Goal: Task Accomplishment & Management: Manage account settings

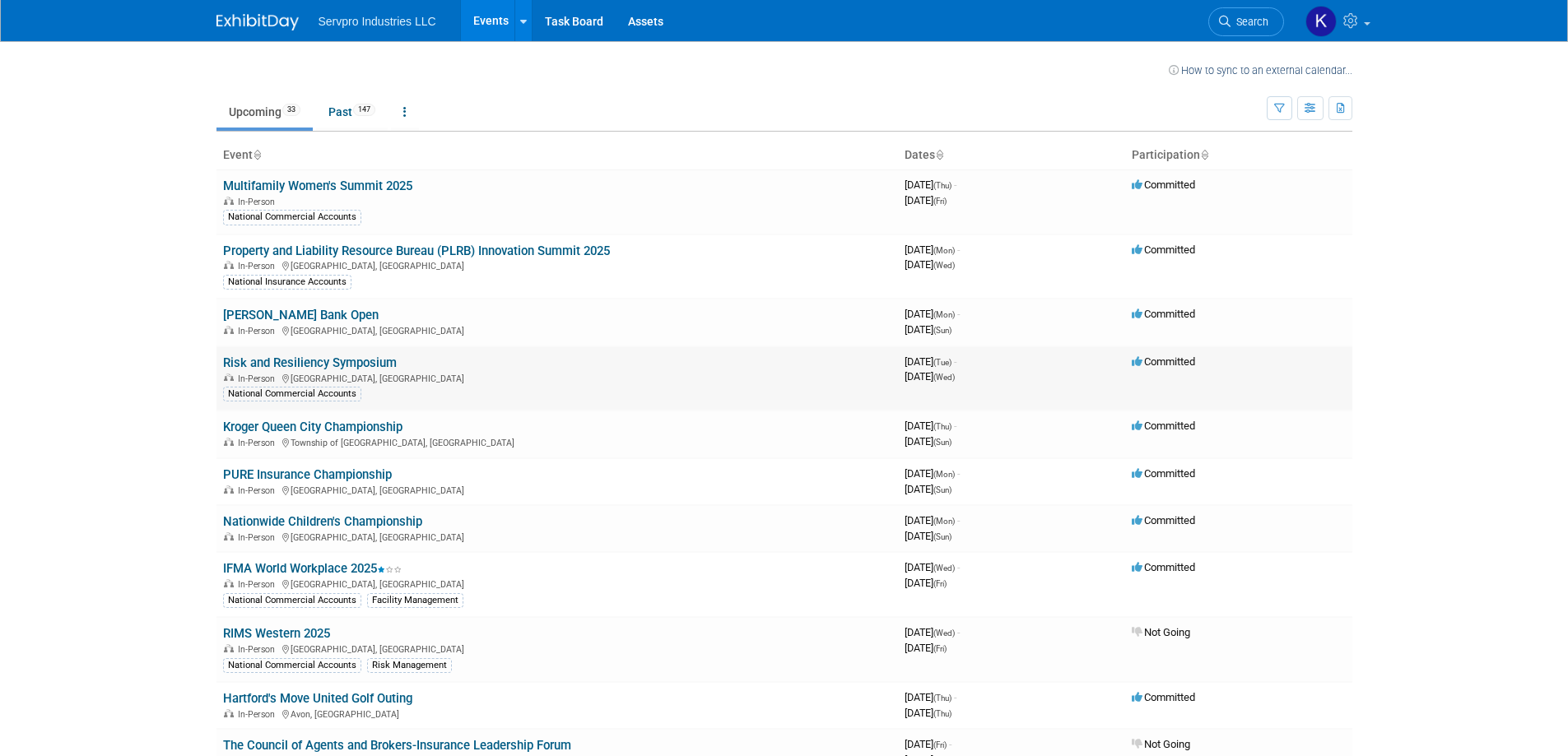
click at [360, 365] on link "Risk and Resiliency Symposium" at bounding box center [309, 362] width 174 height 15
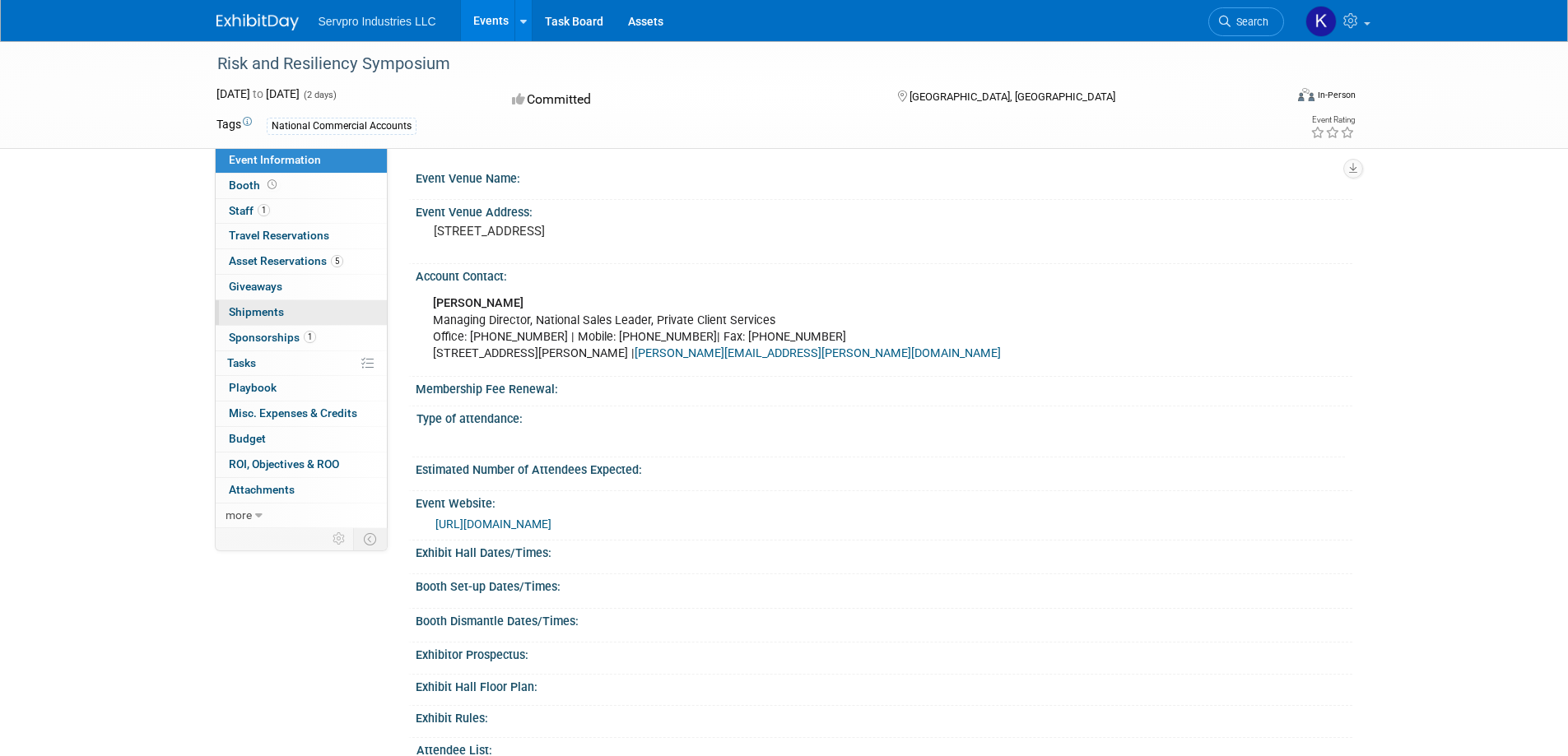
click at [255, 311] on span "Shipments 0" at bounding box center [256, 312] width 55 height 13
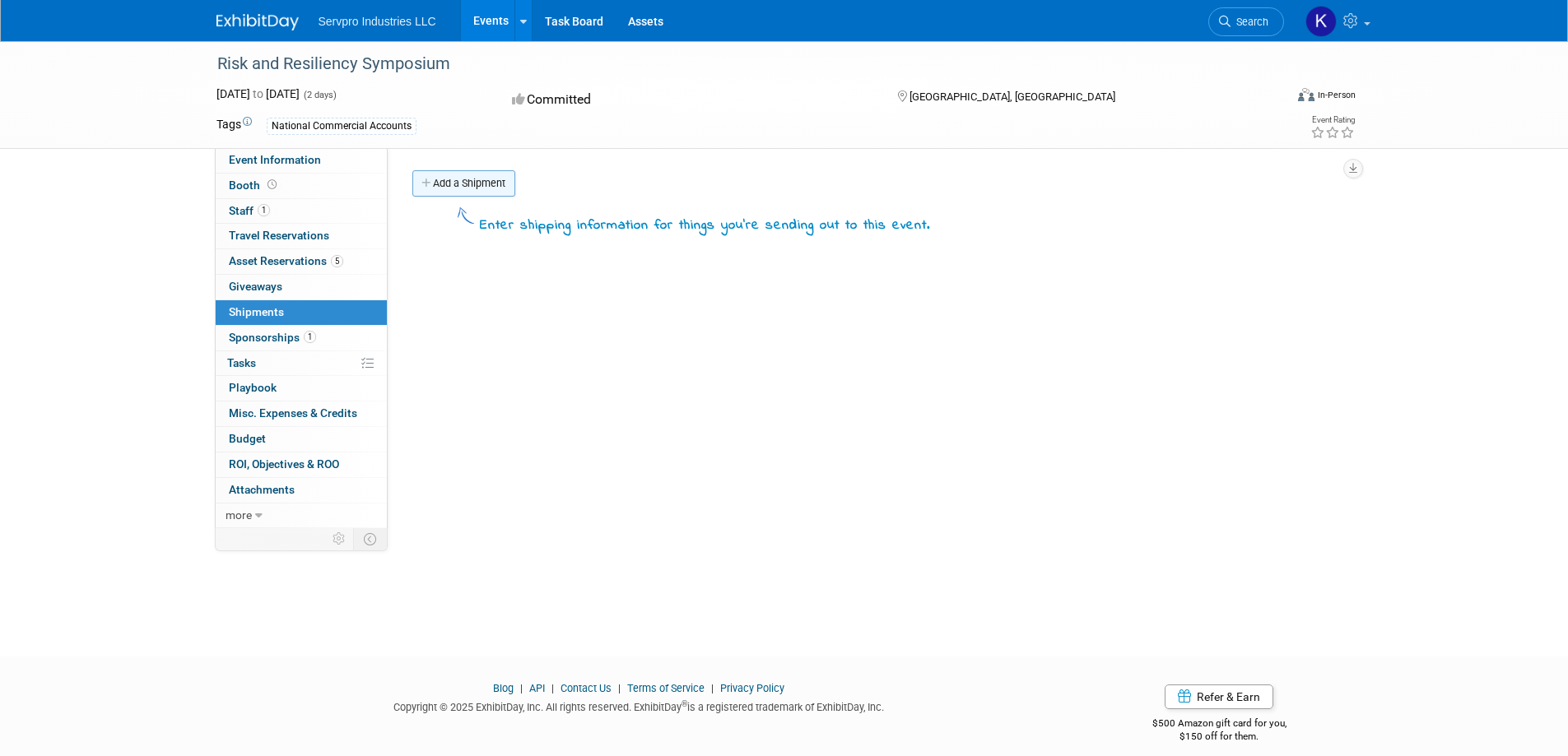
click at [488, 172] on link "Add a Shipment" at bounding box center [463, 183] width 103 height 26
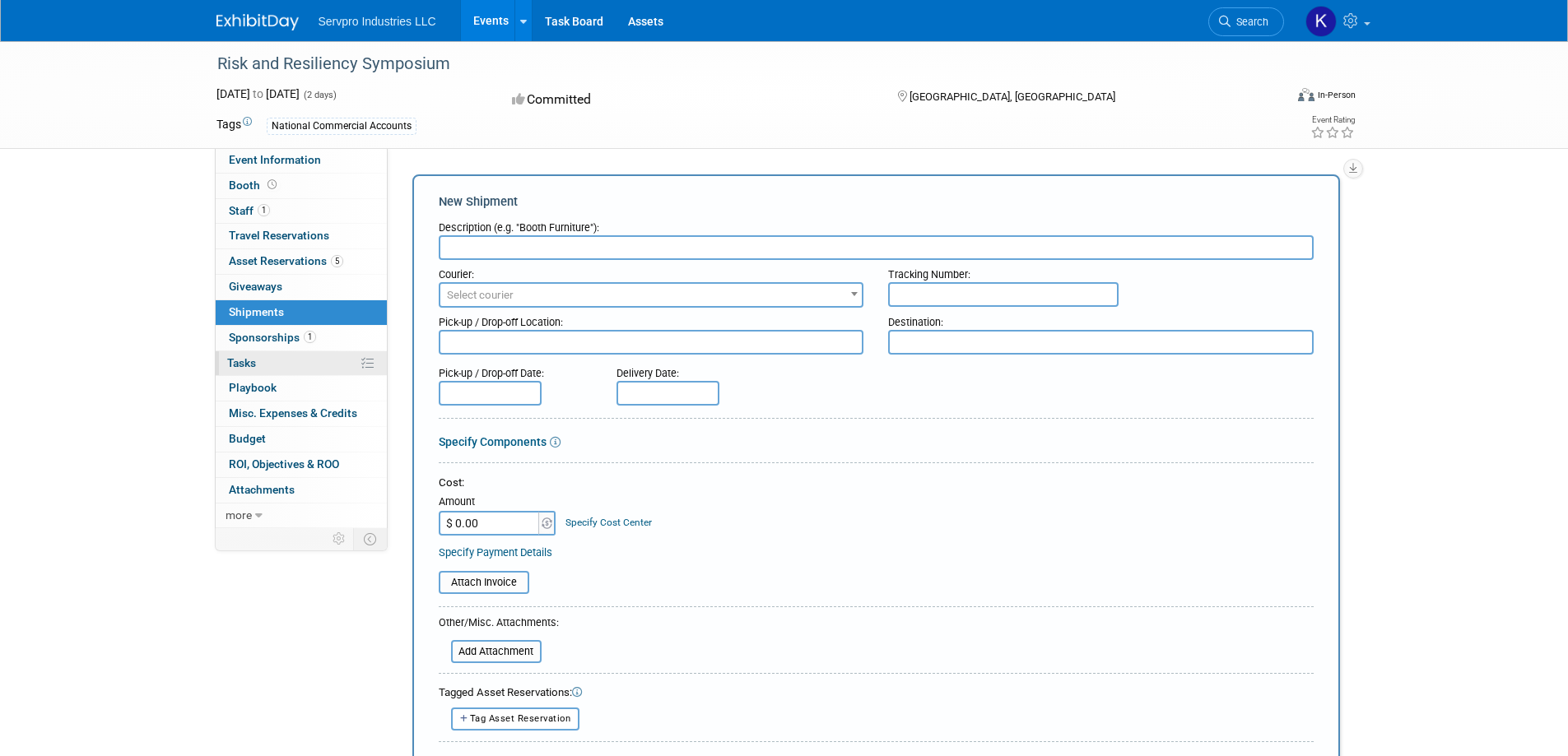
click at [231, 365] on span "Tasks 0%" at bounding box center [241, 362] width 28 height 13
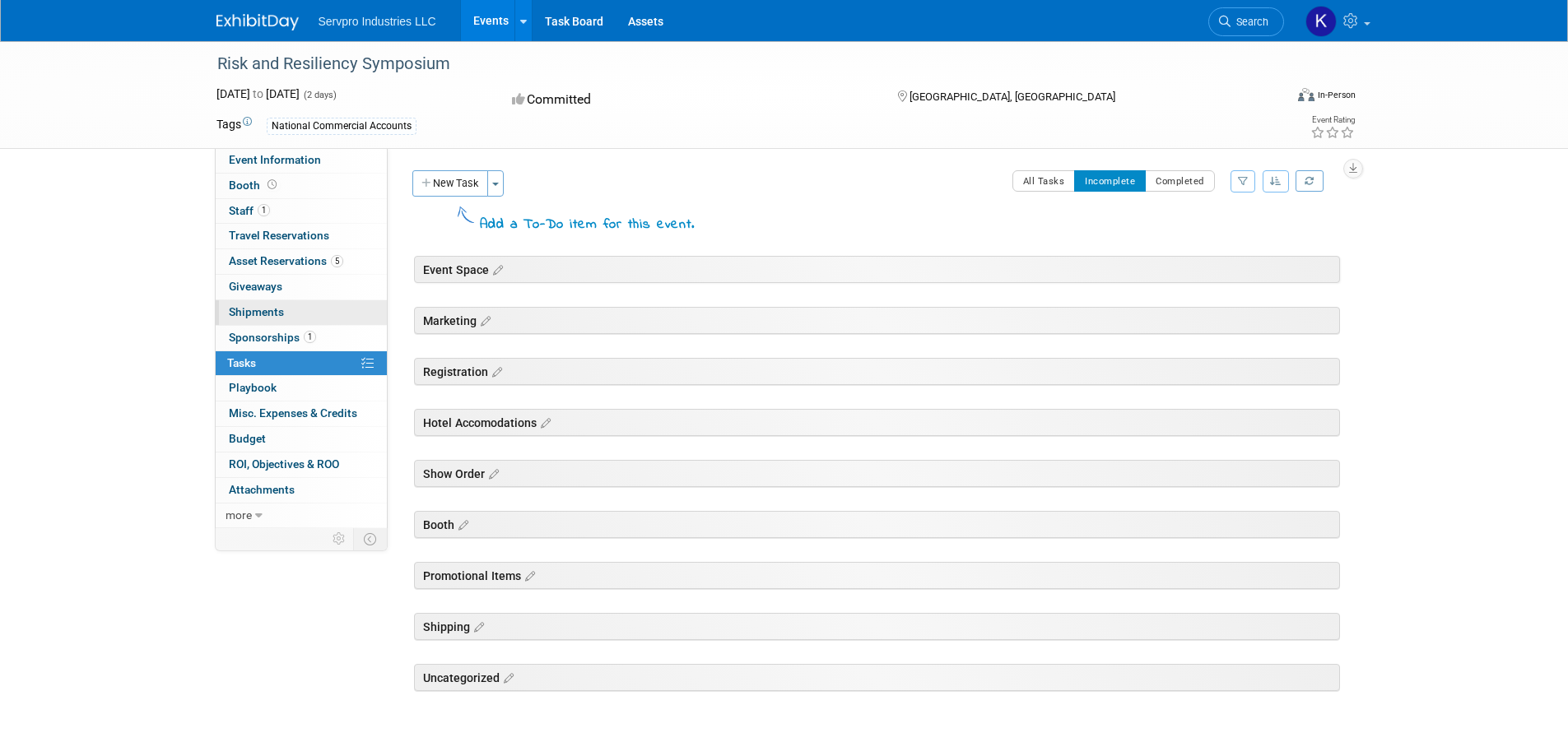
click at [269, 313] on span "Shipments 0" at bounding box center [256, 312] width 55 height 13
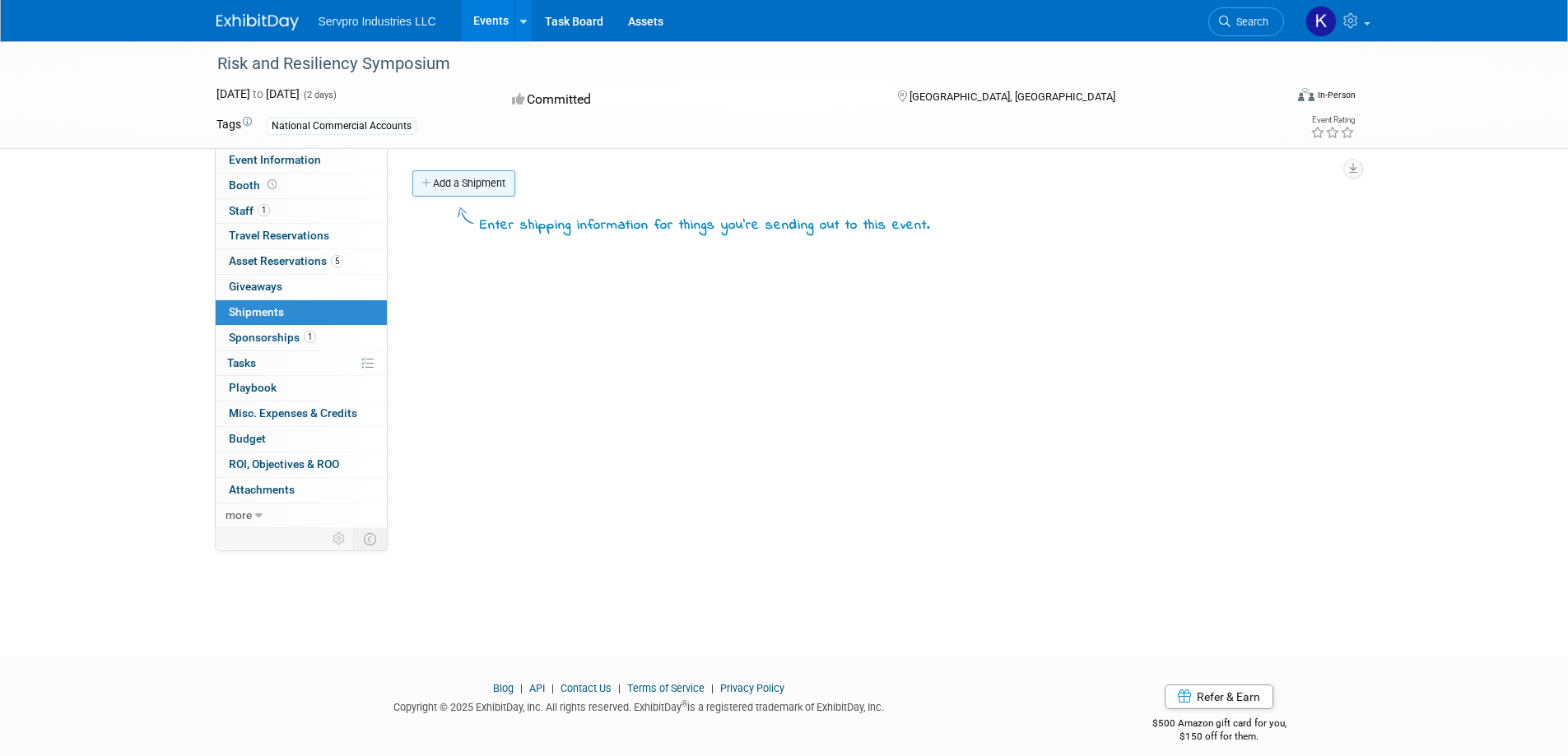
click at [465, 184] on link "Add a Shipment" at bounding box center [463, 183] width 103 height 26
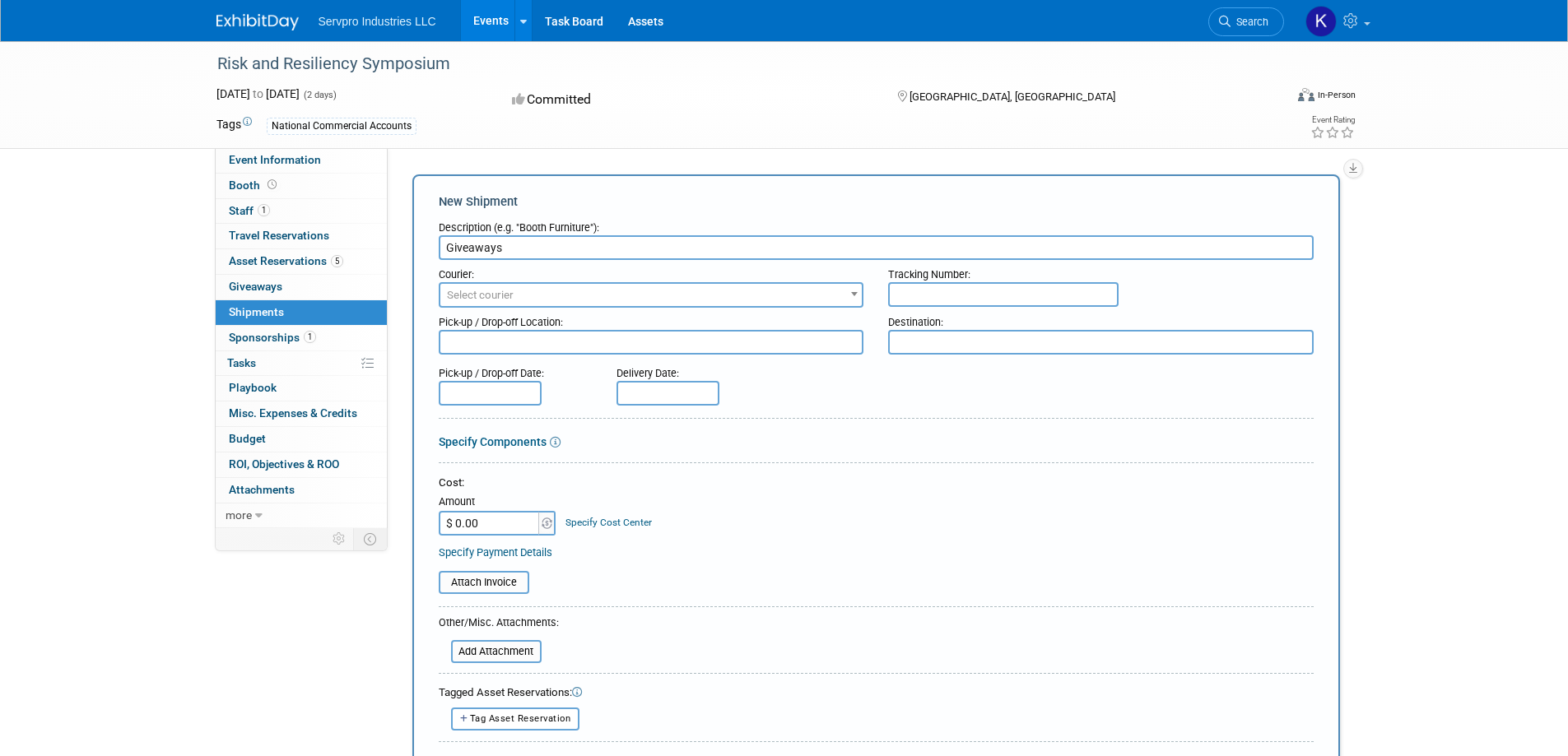
type input "Giveaways"
click at [527, 295] on span "Select courier" at bounding box center [651, 295] width 422 height 23
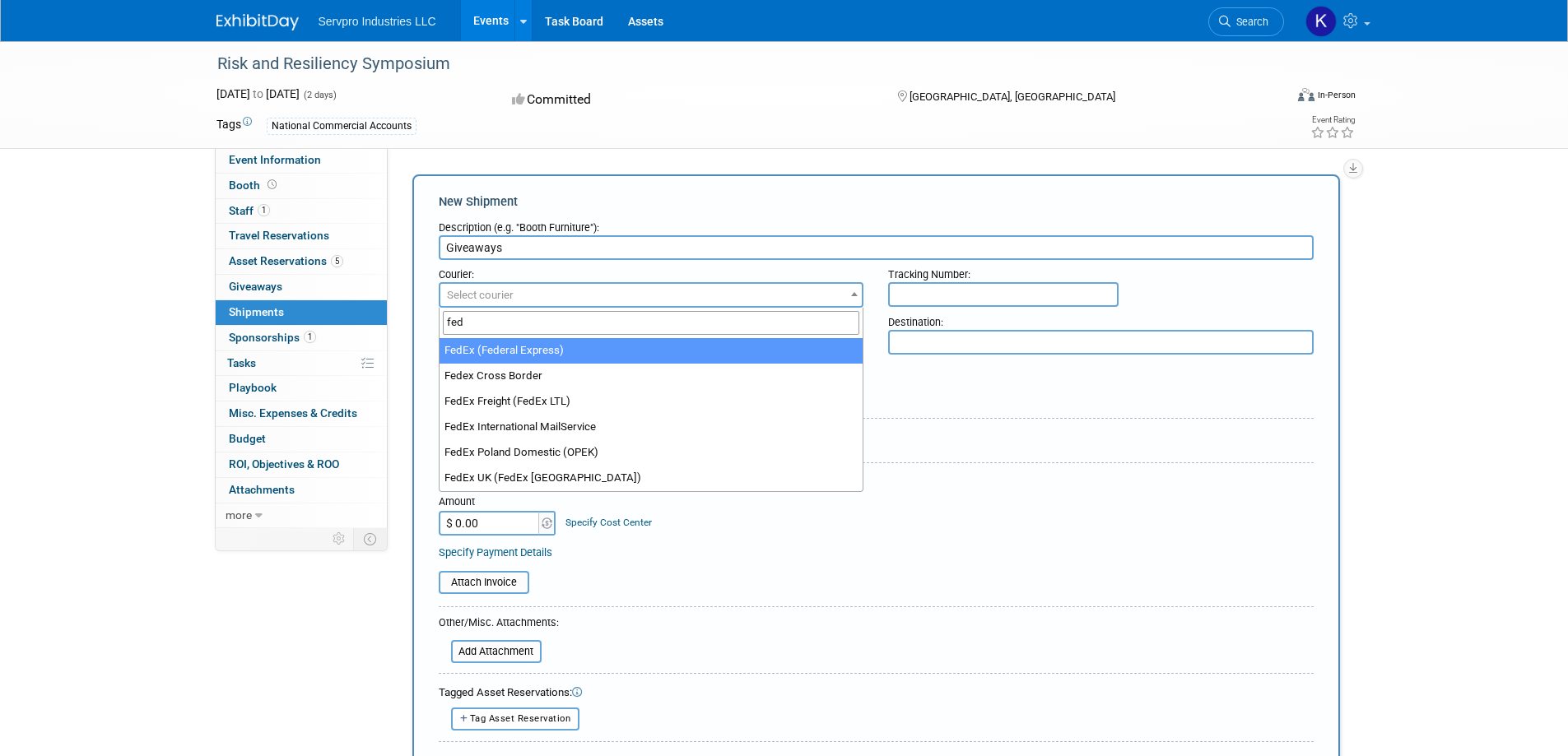
type input "fed"
select select "206"
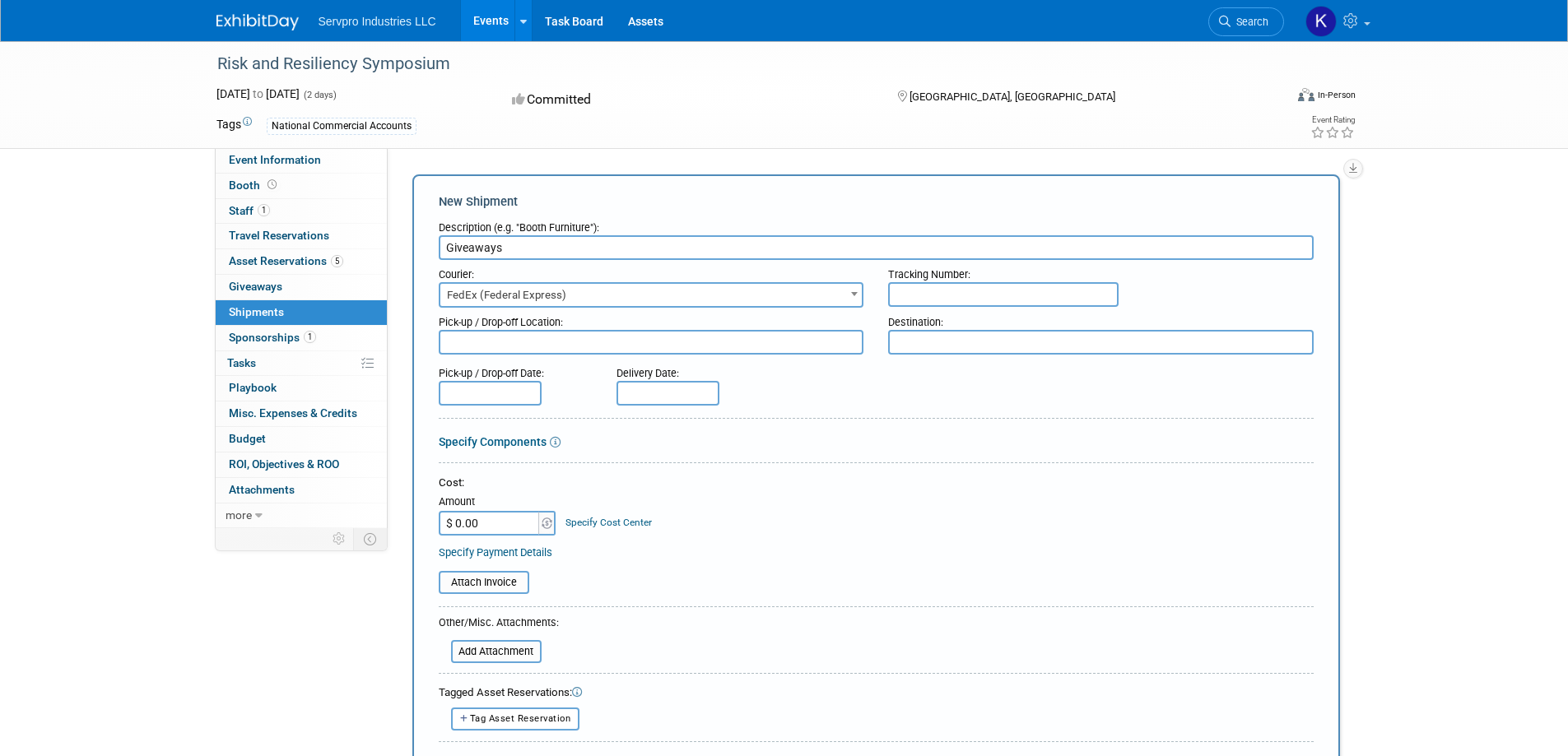
click at [940, 301] on input "text" at bounding box center [1002, 294] width 231 height 25
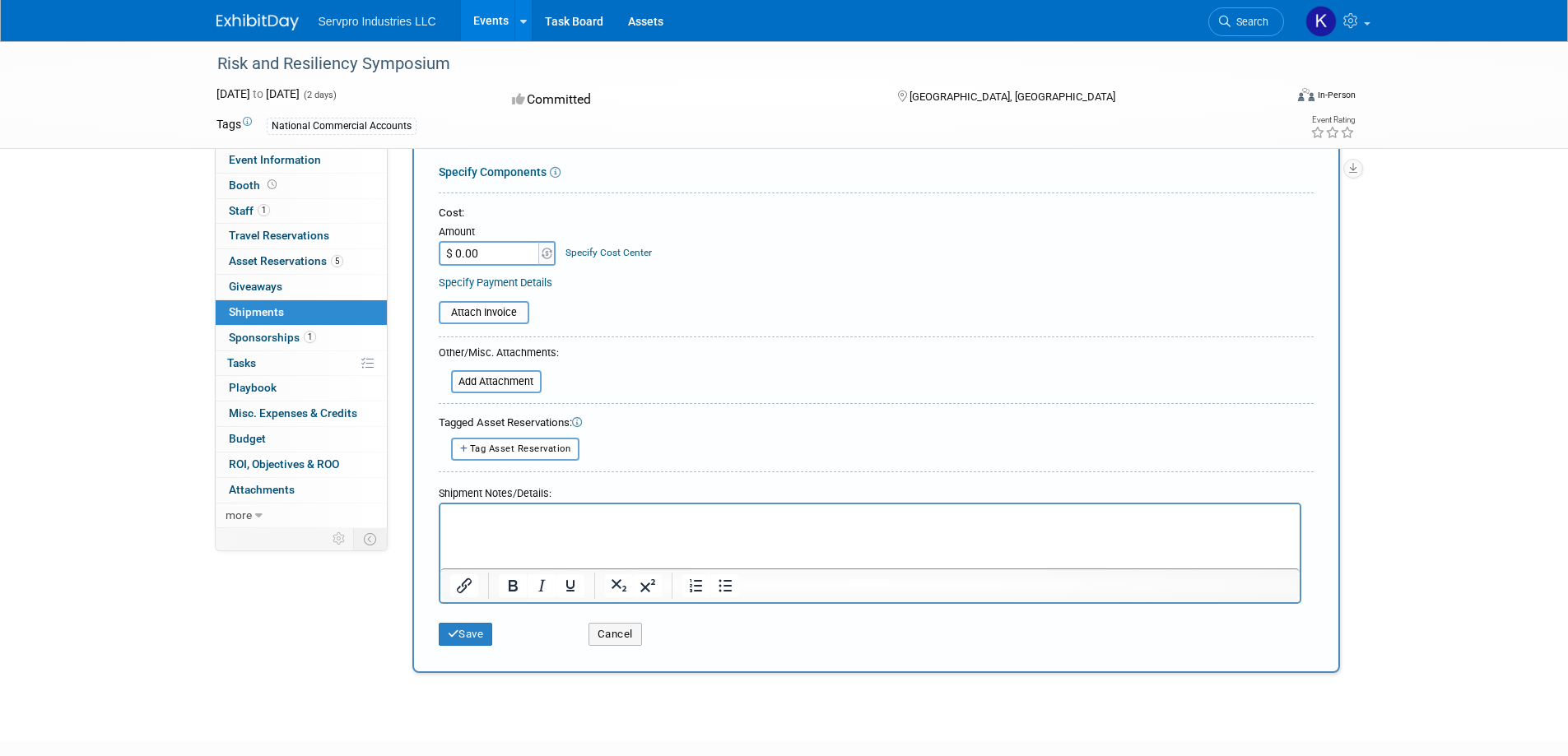
scroll to position [350, 0]
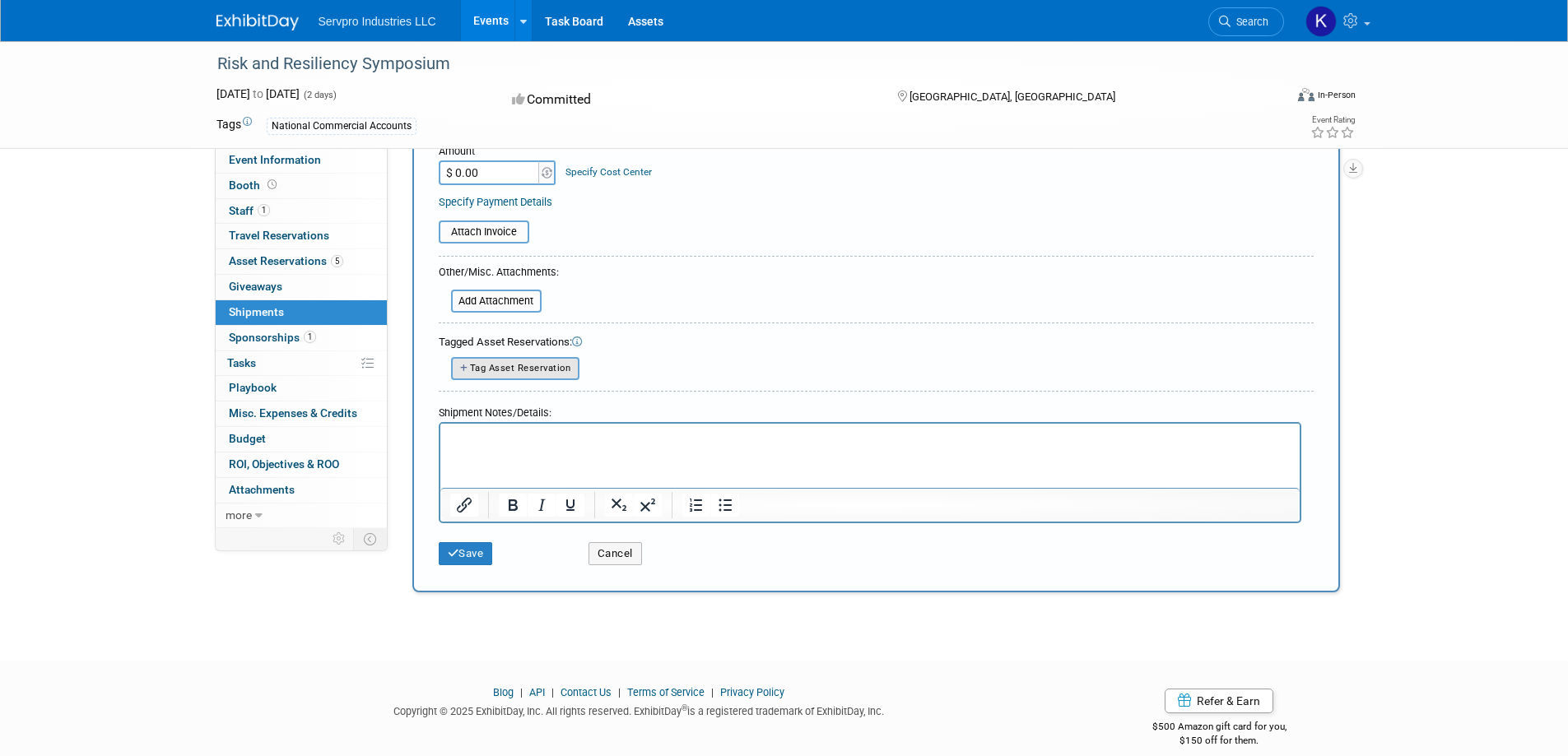
type input "463176548365"
click at [534, 362] on span "Tag Asset Reservation" at bounding box center [520, 368] width 101 height 10
select select
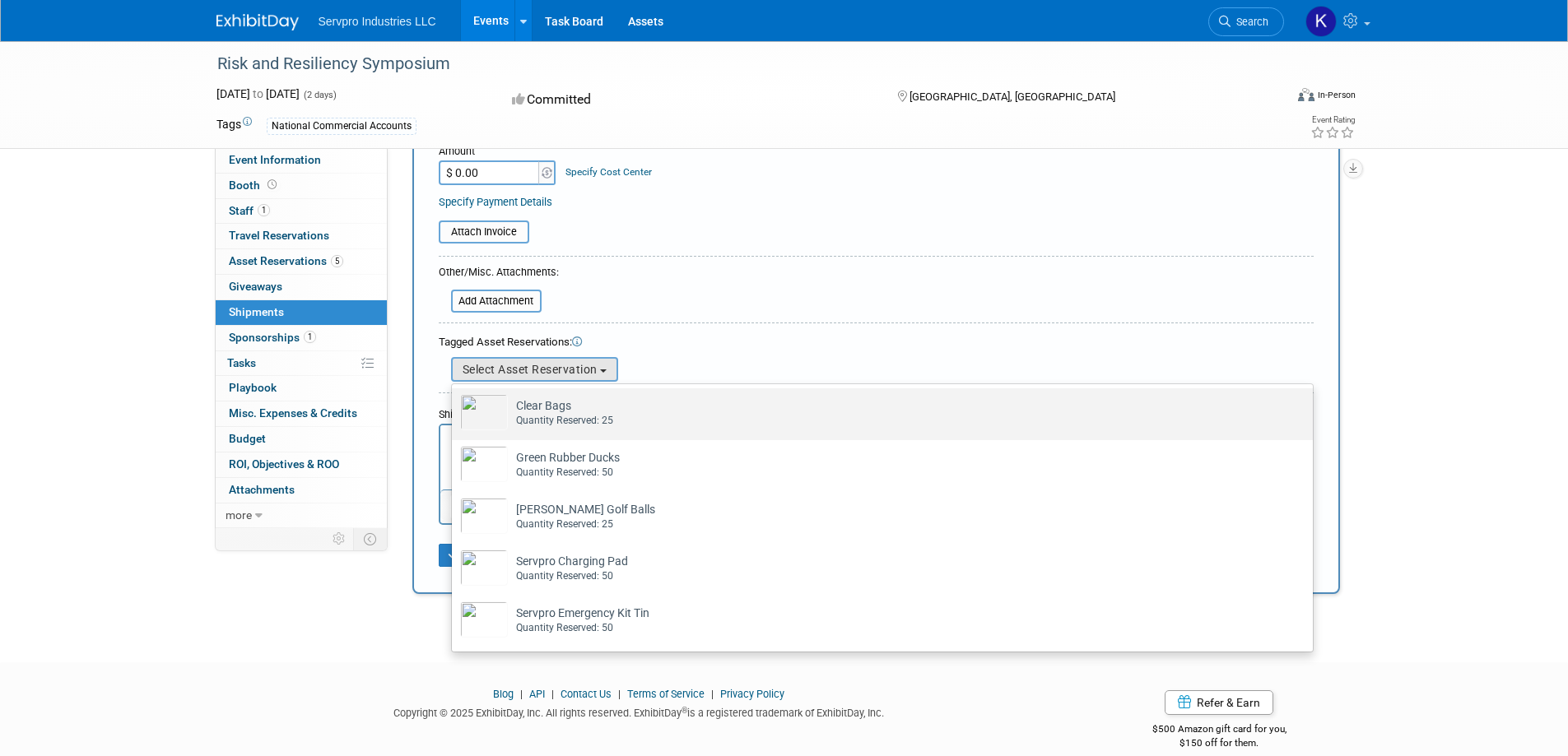
click at [548, 419] on div "Quantity Reserved: 25" at bounding box center [898, 420] width 763 height 14
click at [454, 408] on input "Clear Bags Already tagged in this shipment Quantity Reserved: 25" at bounding box center [449, 402] width 10 height 10
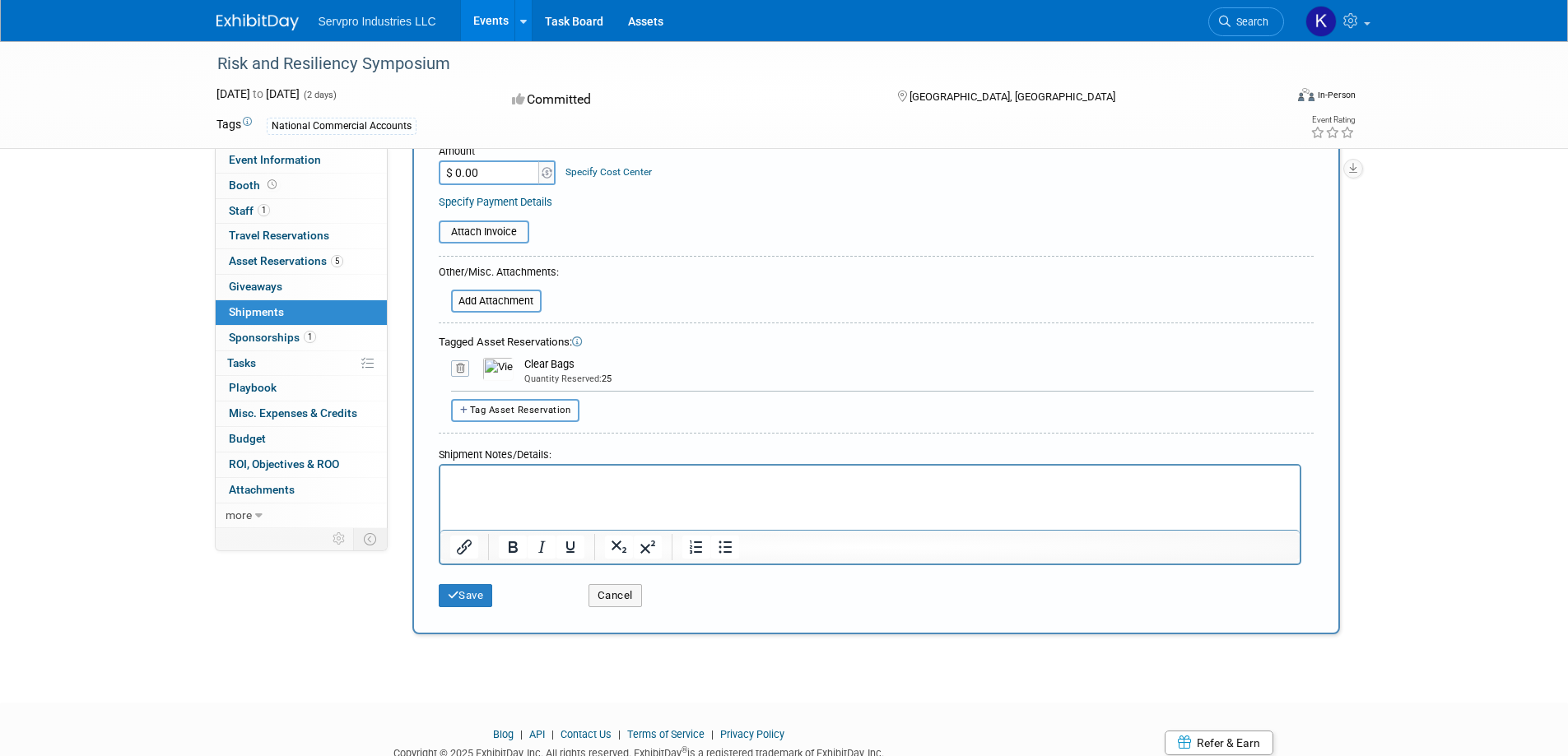
click at [539, 413] on span "Tag Asset Reservation" at bounding box center [520, 410] width 101 height 10
select select
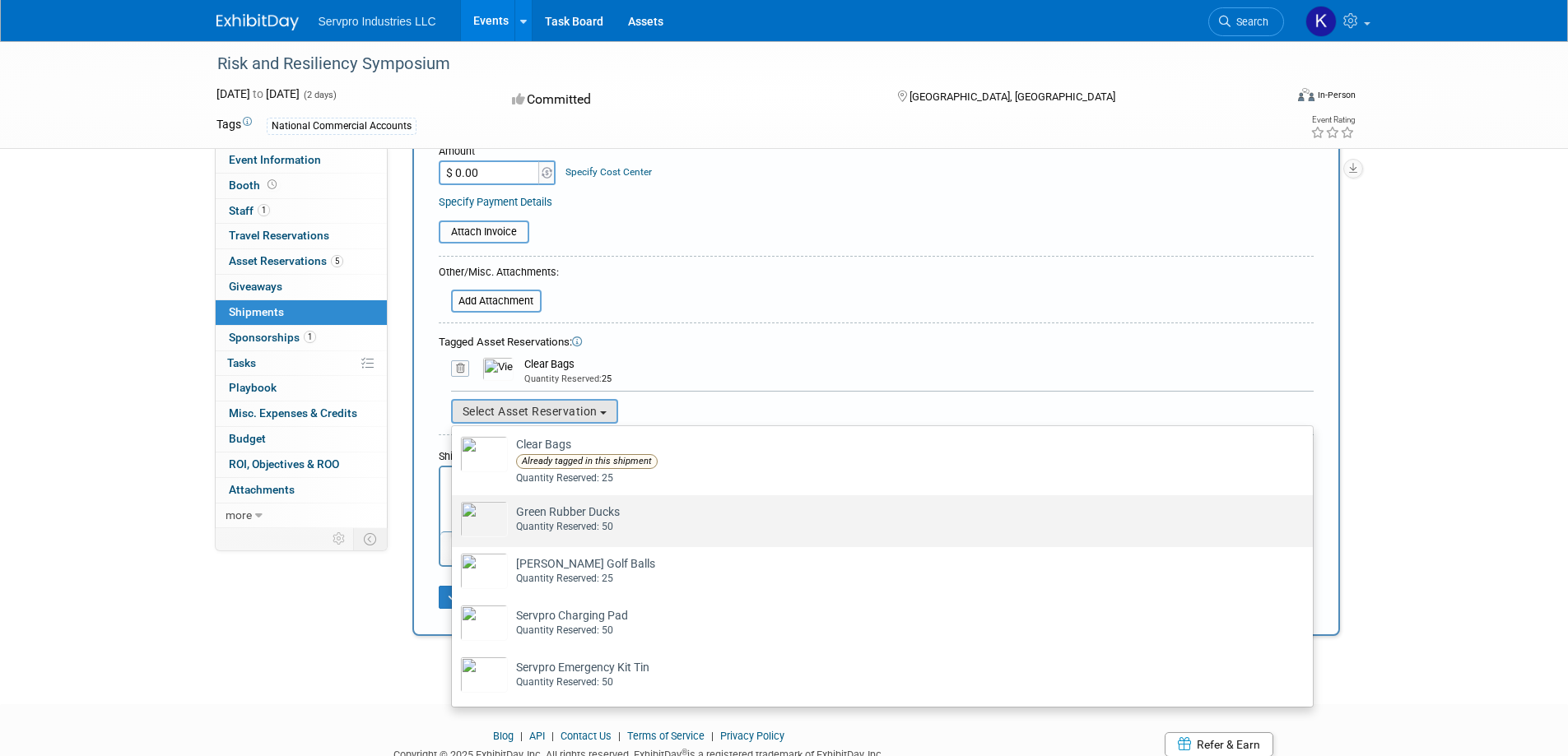
click at [545, 511] on td "Green Rubber Ducks Already tagged in this shipment Quantity Reserved: 50" at bounding box center [894, 519] width 772 height 36
click at [454, 511] on input "Green Rubber Ducks Already tagged in this shipment Quantity Reserved: 50" at bounding box center [449, 509] width 10 height 10
select select "2_11584425"
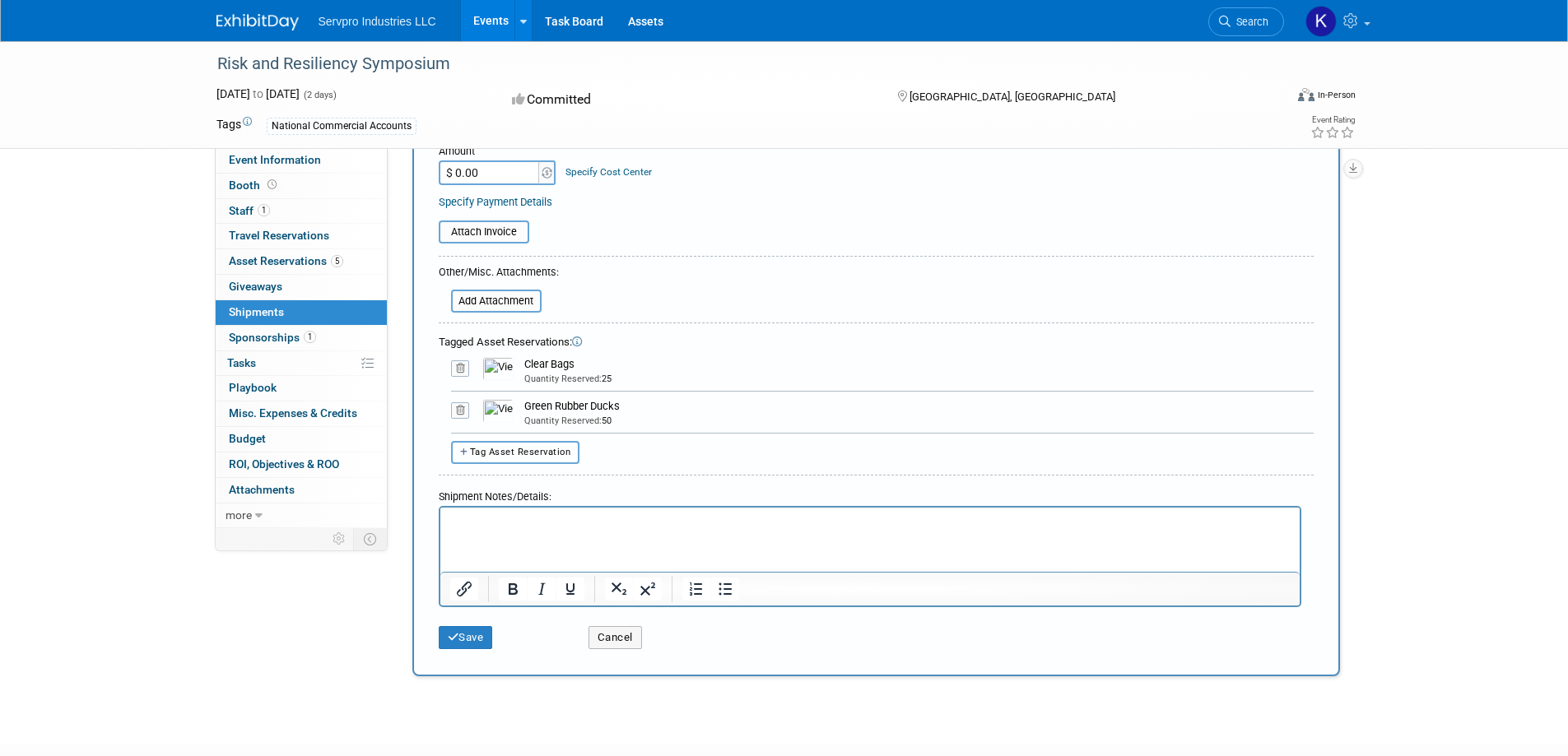
click at [533, 441] on button "Tag Asset Reservation" at bounding box center [515, 452] width 130 height 22
select select
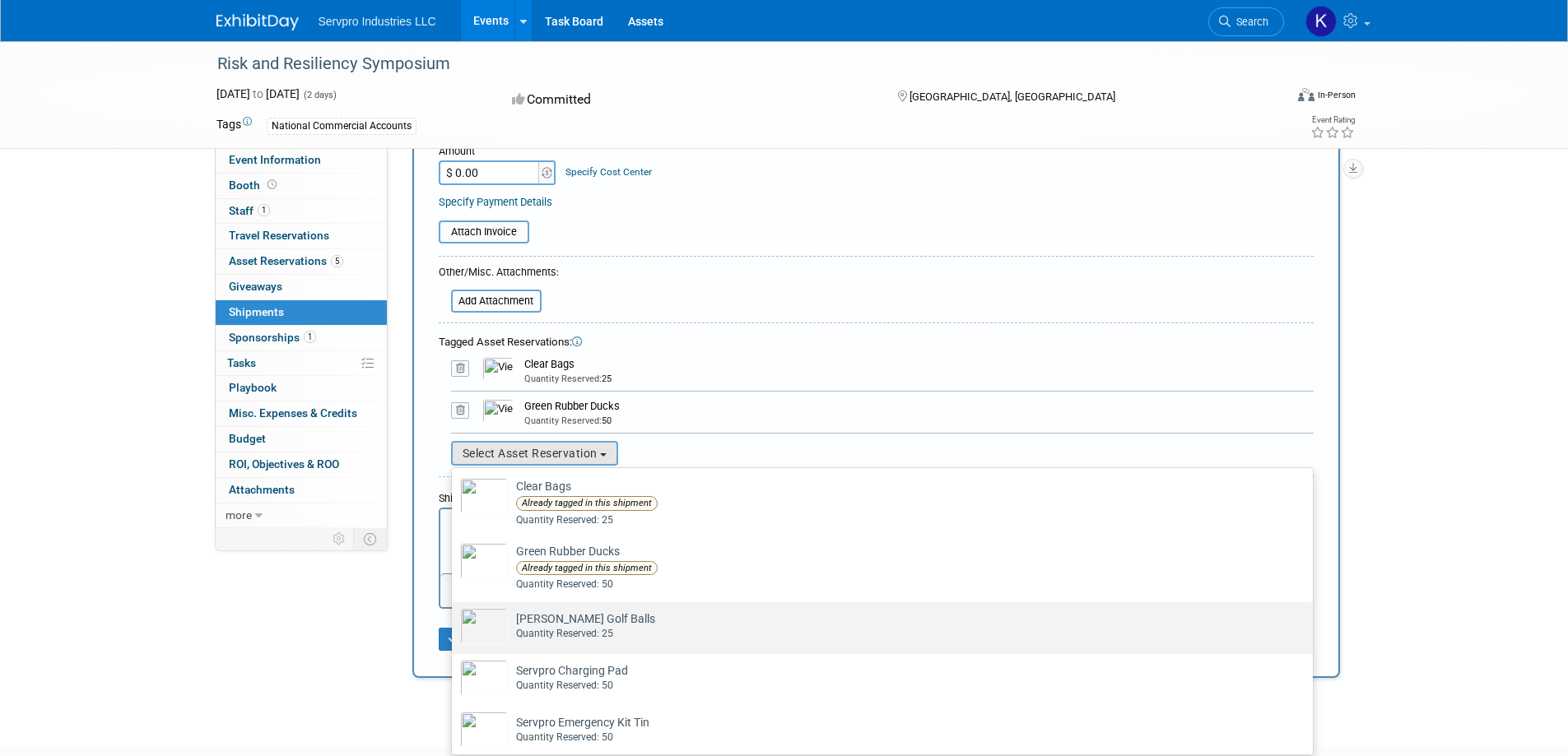
click at [551, 626] on td "[PERSON_NAME] Golf Balls Already tagged in this shipment Quantity Reserved: 25" at bounding box center [894, 626] width 772 height 36
click at [454, 622] on input "[PERSON_NAME] Golf Balls Already tagged in this shipment Quantity Reserved: 25" at bounding box center [449, 616] width 10 height 10
select select "2_11584427"
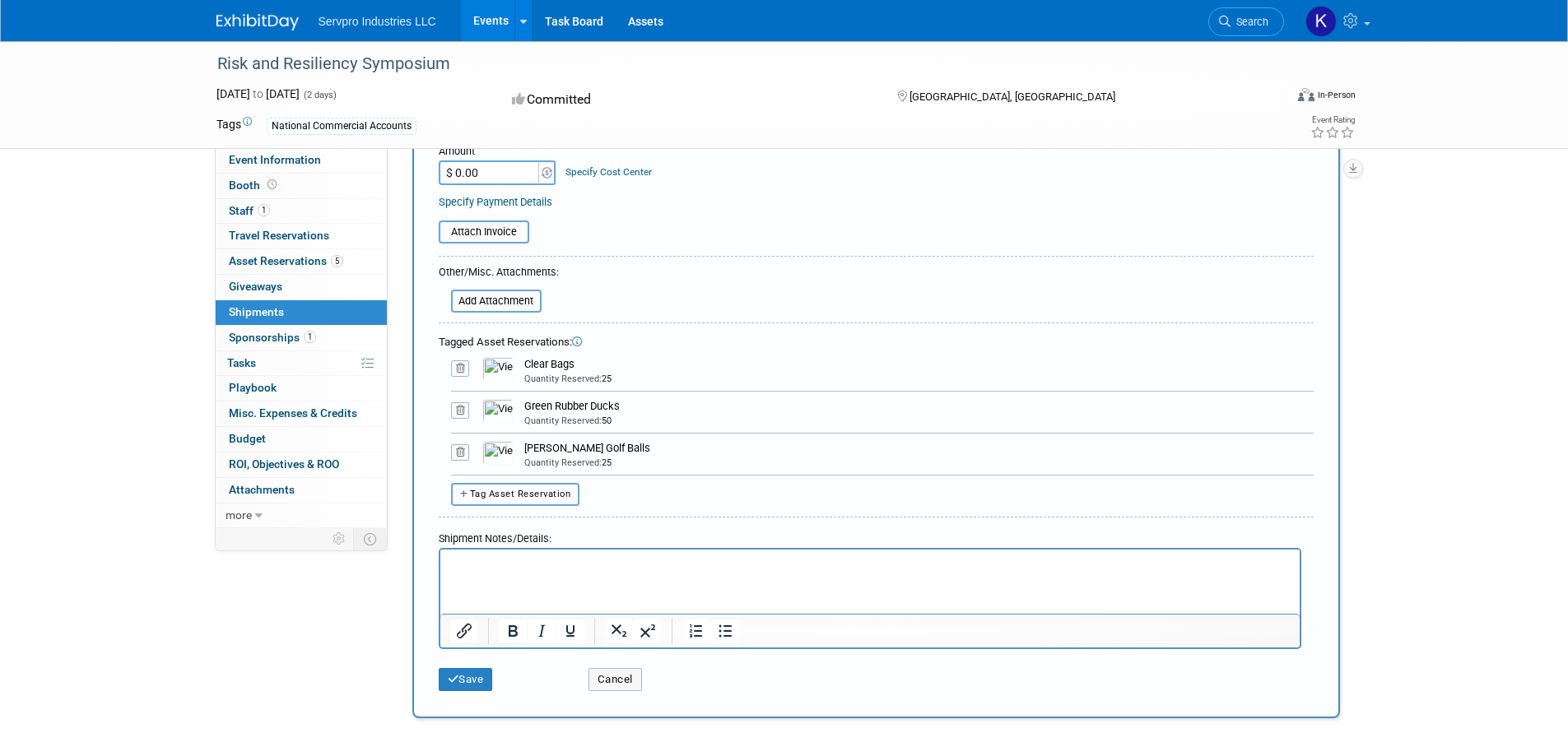
click at [547, 502] on button "Tag Asset Reservation" at bounding box center [515, 494] width 130 height 22
select select
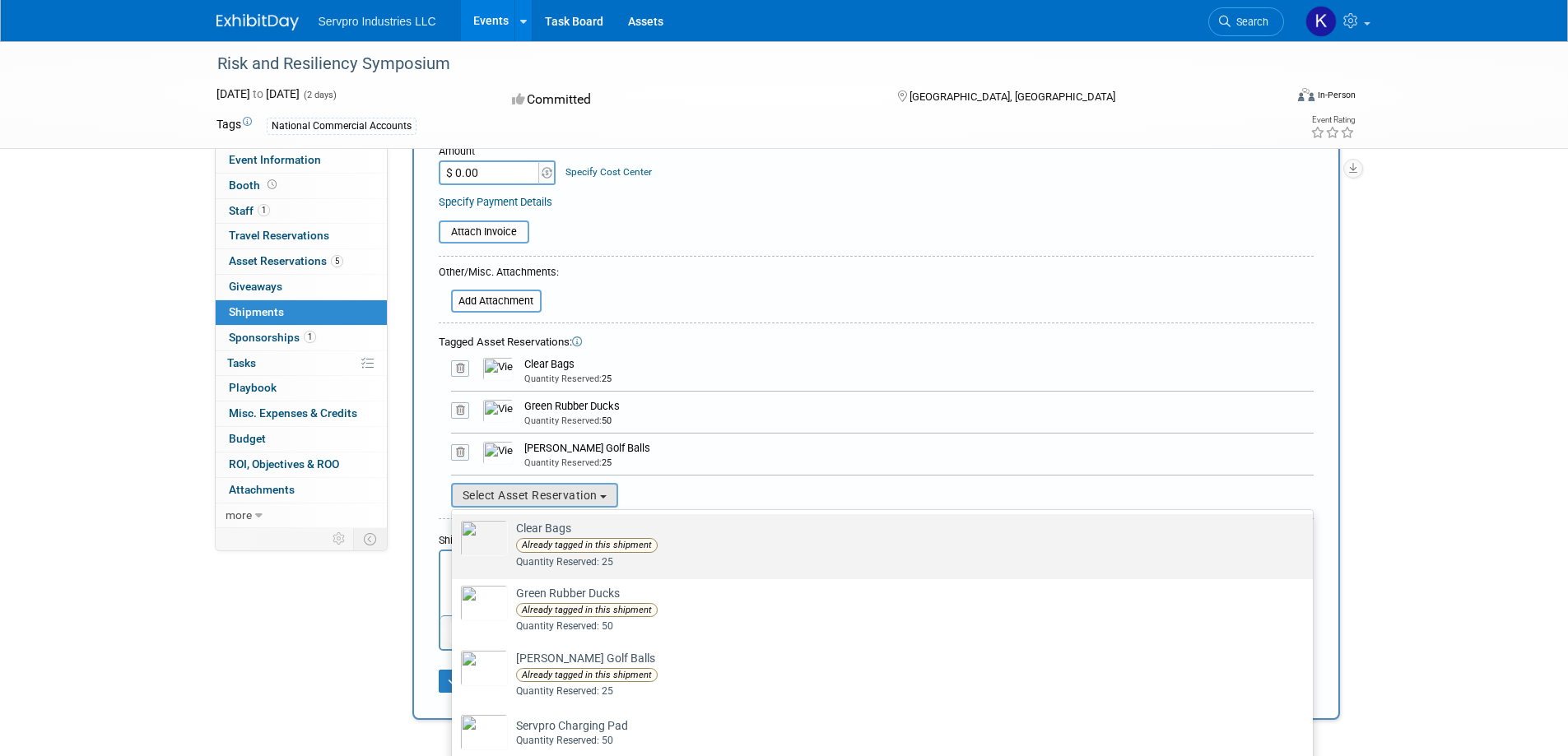
scroll to position [24, 0]
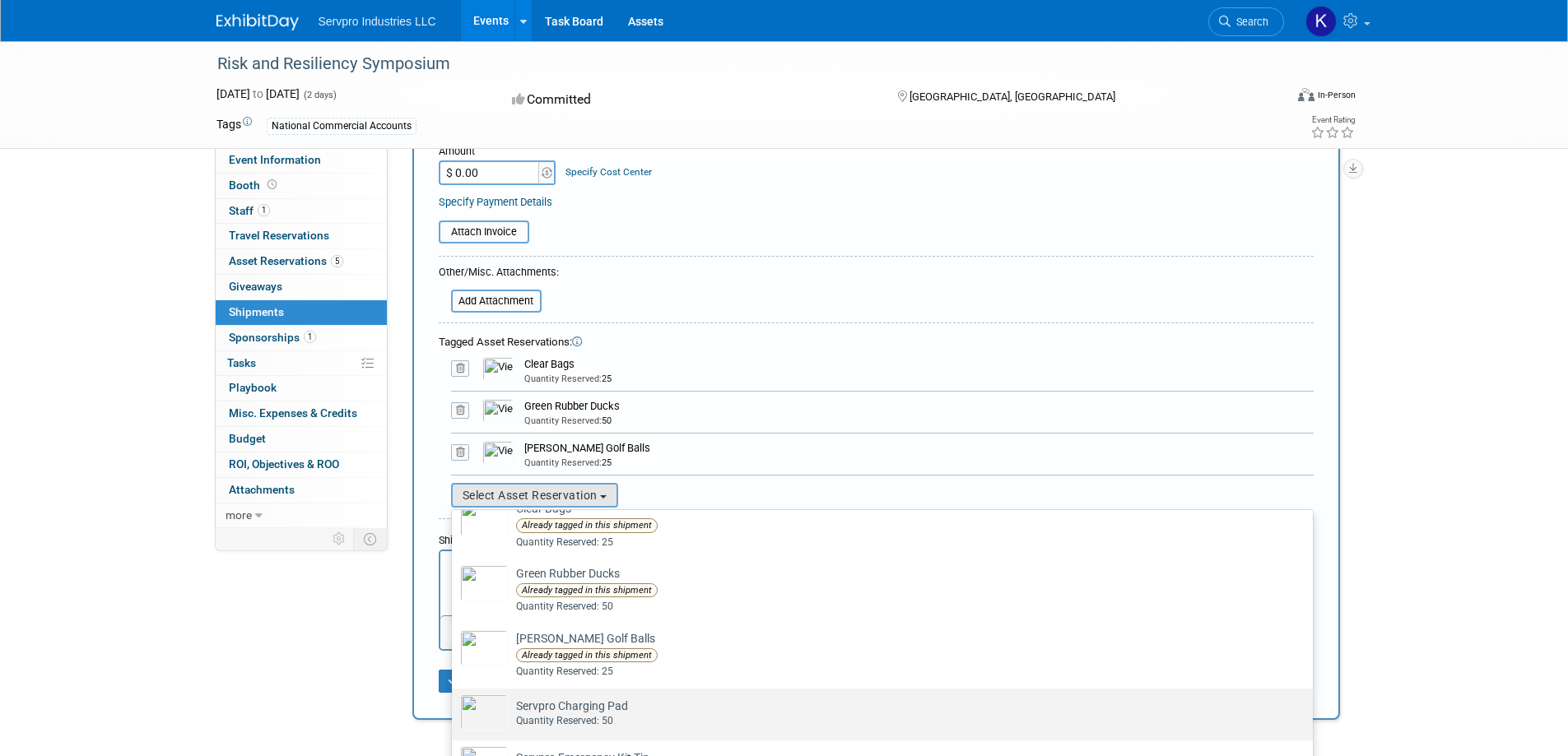
click at [578, 700] on td "Servpro Charging Pad Already tagged in this shipment Quantity Reserved: 50" at bounding box center [894, 712] width 772 height 36
click at [454, 700] on input "Servpro Charging Pad Already tagged in this shipment Quantity Reserved: 50" at bounding box center [449, 702] width 10 height 10
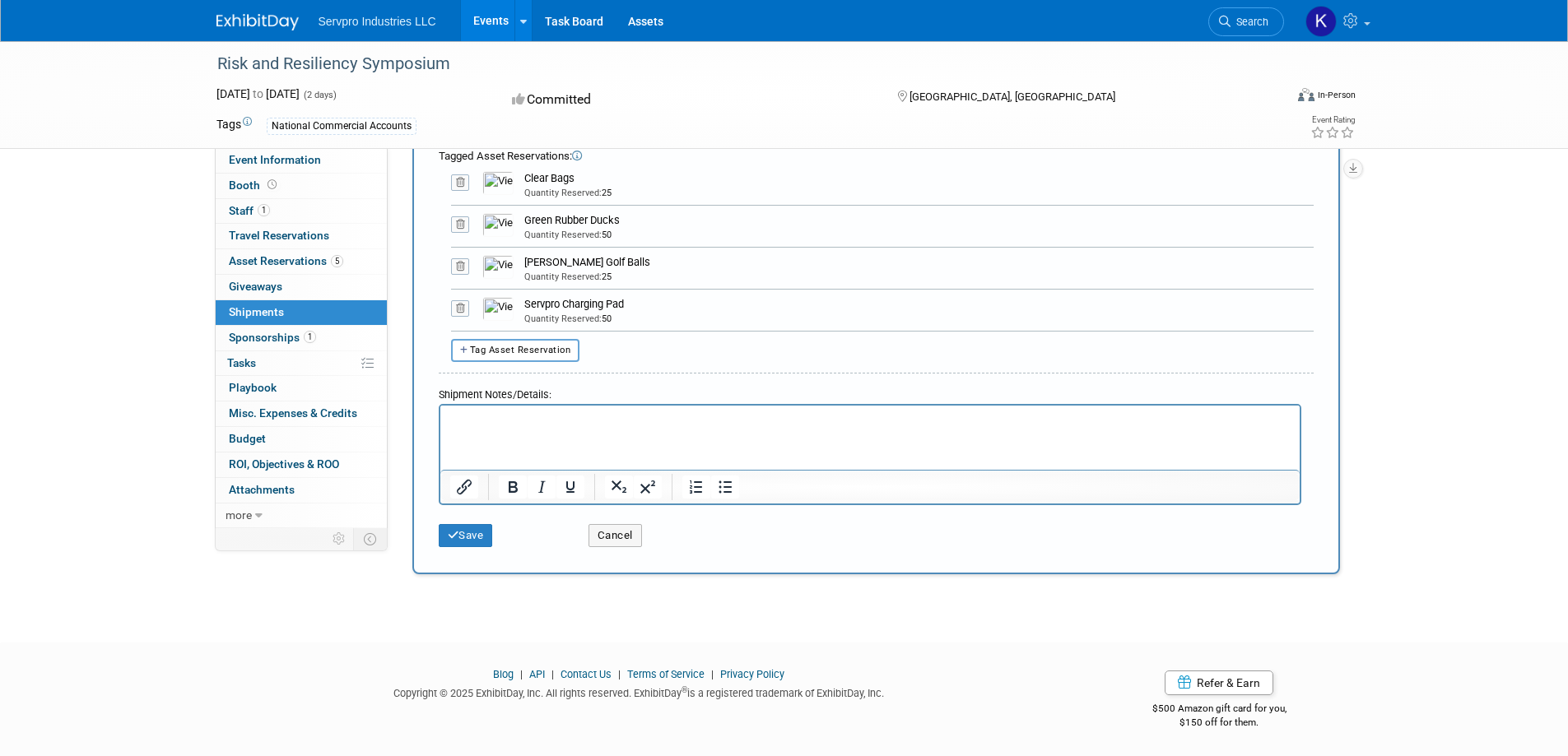
scroll to position [537, 0]
click at [510, 356] on button "Tag Asset Reservation" at bounding box center [515, 350] width 130 height 22
select select
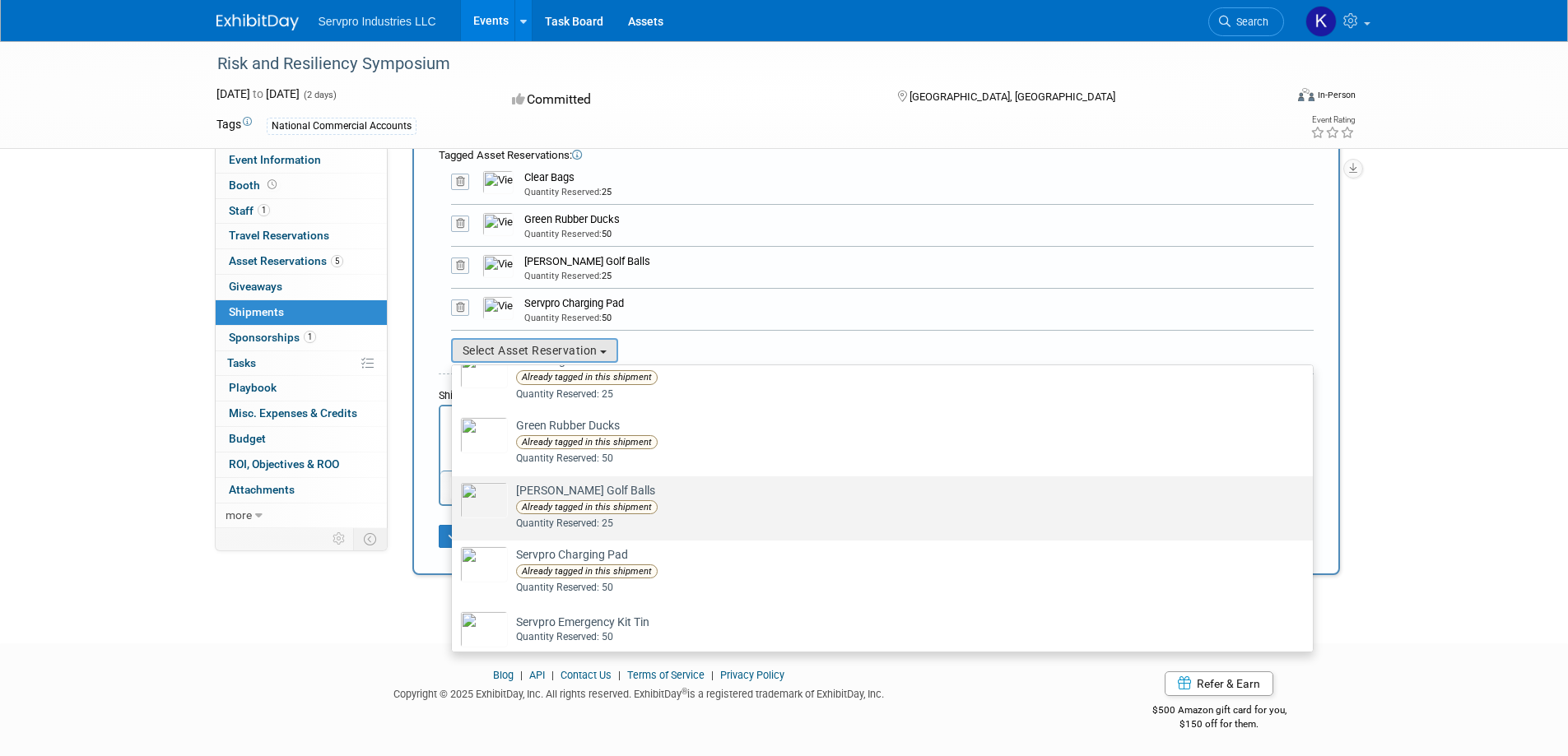
scroll to position [36, 0]
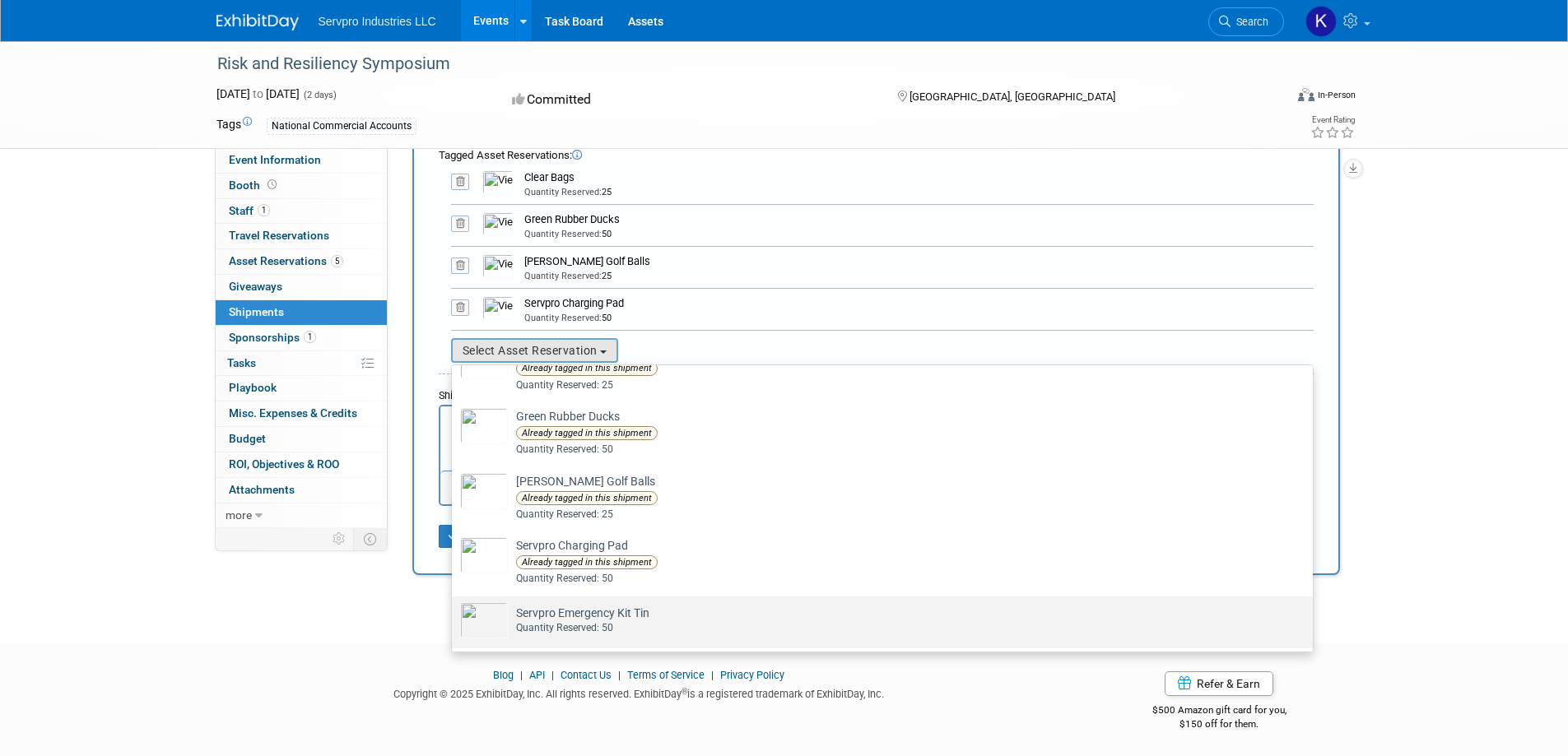
click at [577, 618] on td "Servpro Emergency Kit Tin Already tagged in this shipment Quantity Reserved: 50" at bounding box center [894, 621] width 772 height 36
click at [454, 616] on input "Servpro Emergency Kit Tin Already tagged in this shipment Quantity Reserved: 50" at bounding box center [449, 610] width 10 height 10
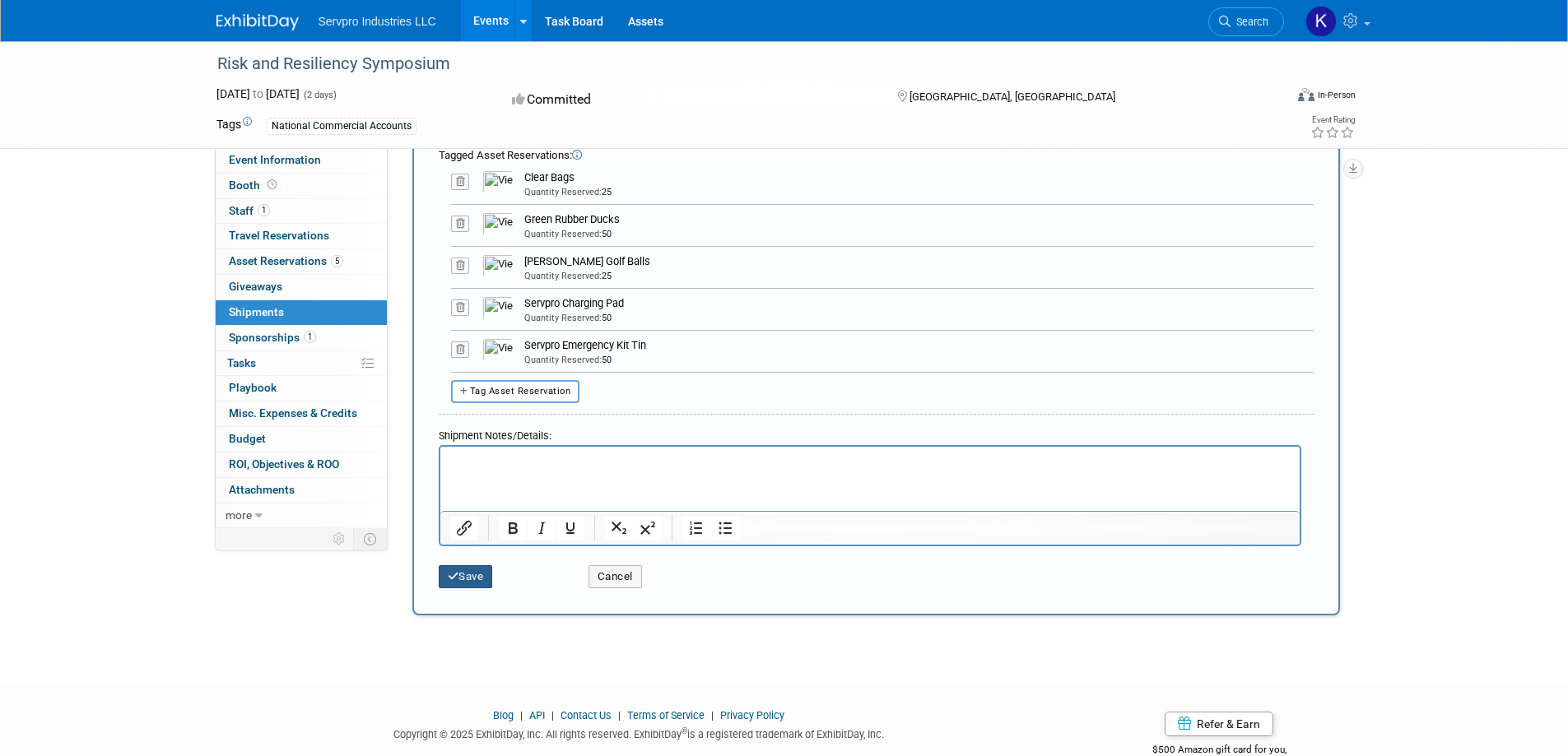
click at [488, 586] on button "Save" at bounding box center [465, 576] width 54 height 23
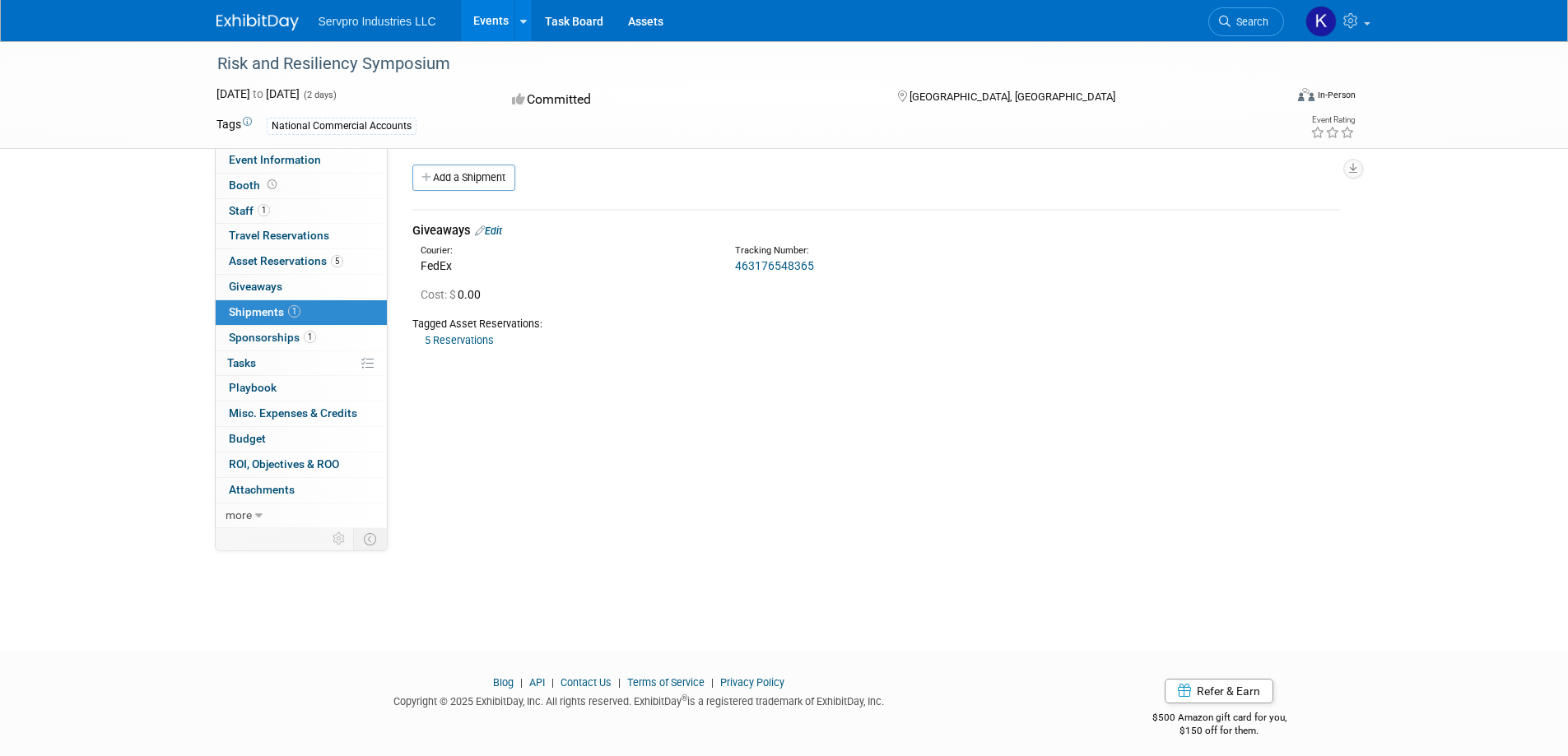
scroll to position [0, 0]
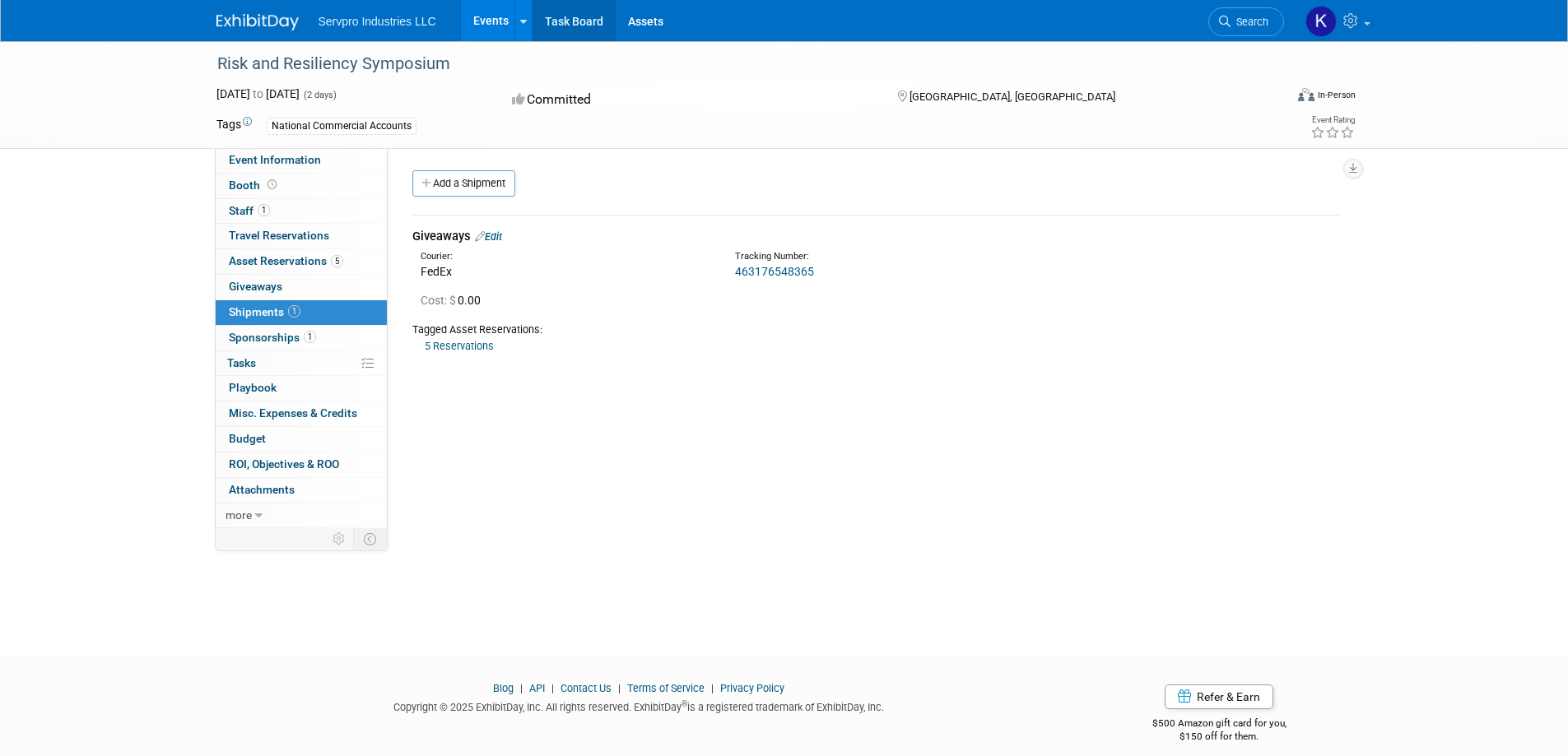
click at [571, 26] on link "Task Board" at bounding box center [574, 21] width 83 height 41
